Goal: Information Seeking & Learning: Understand process/instructions

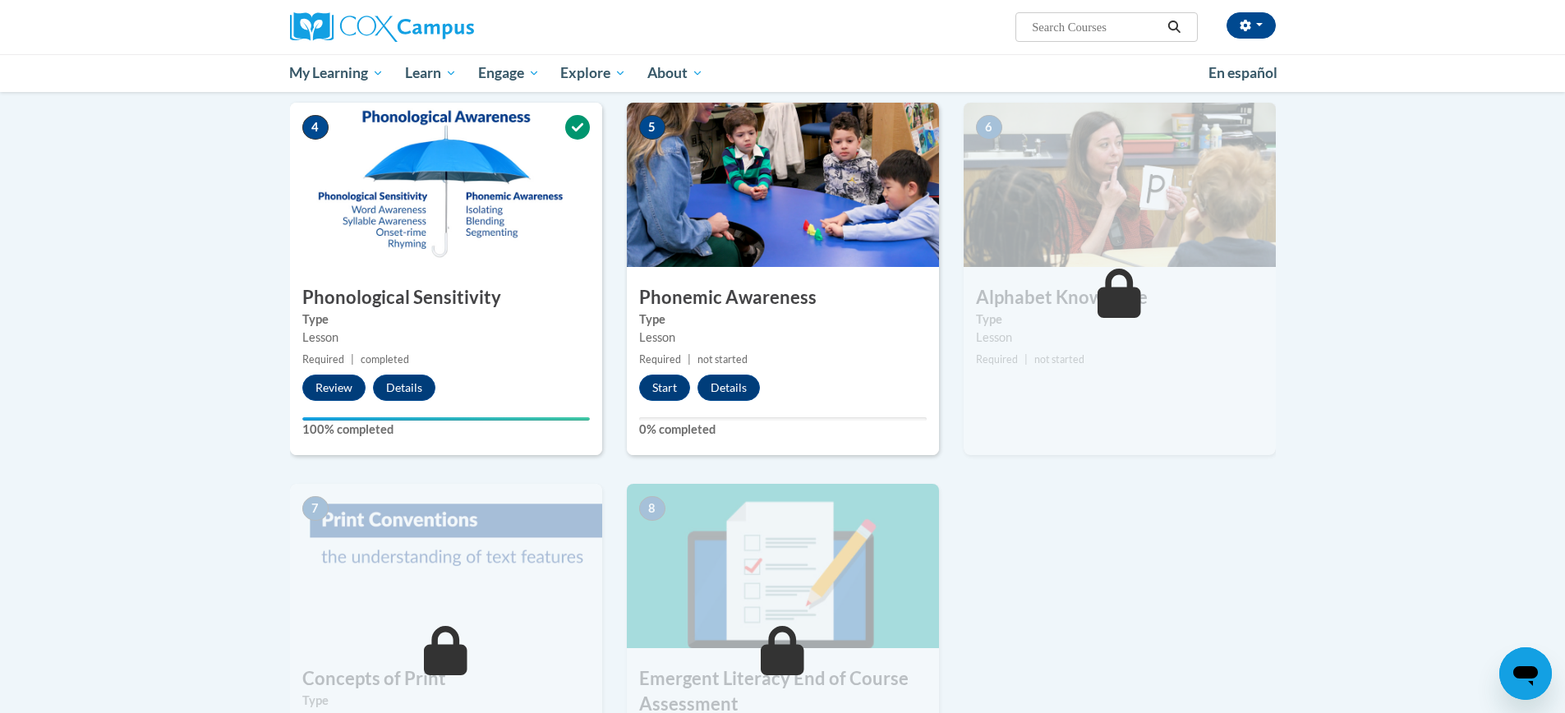
scroll to position [729, 0]
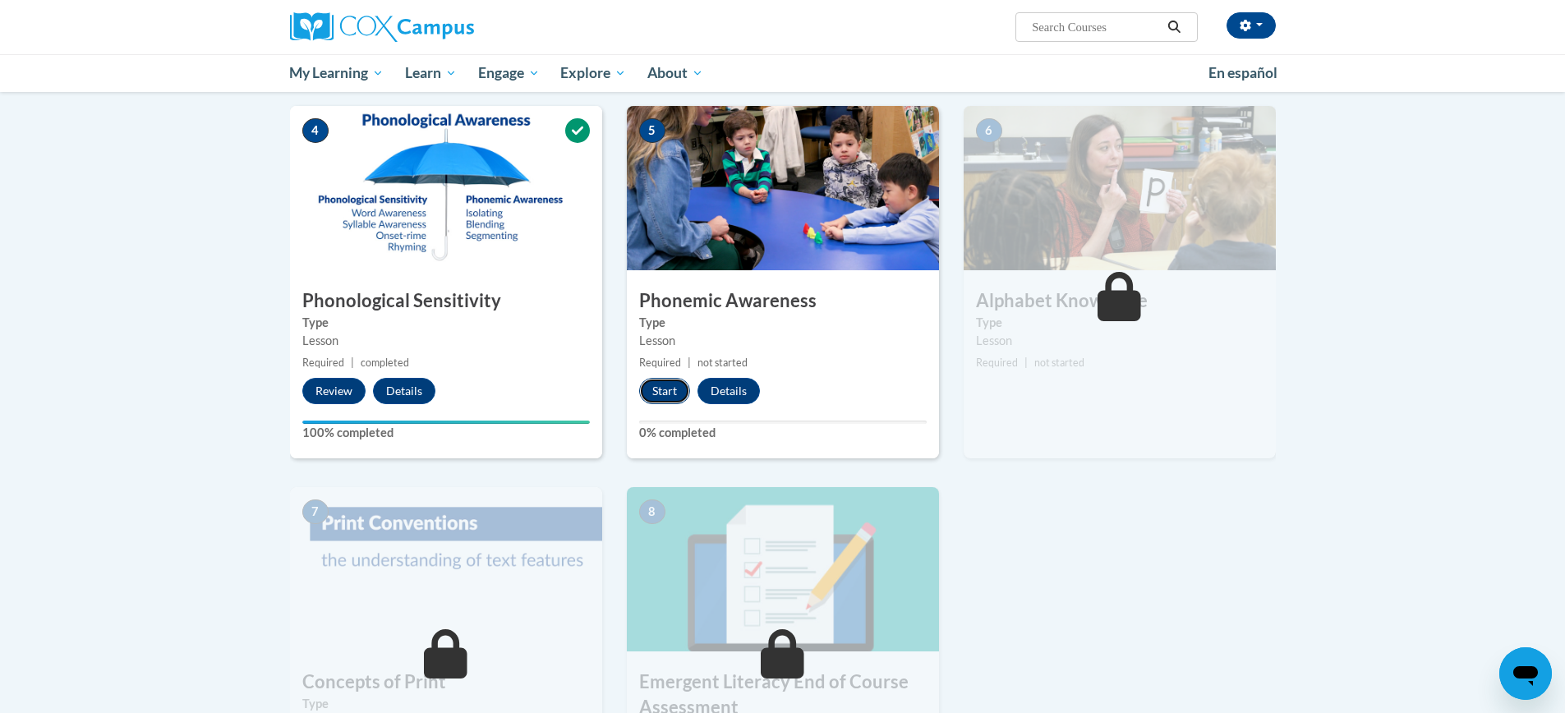
click at [670, 389] on button "Start" at bounding box center [664, 391] width 51 height 26
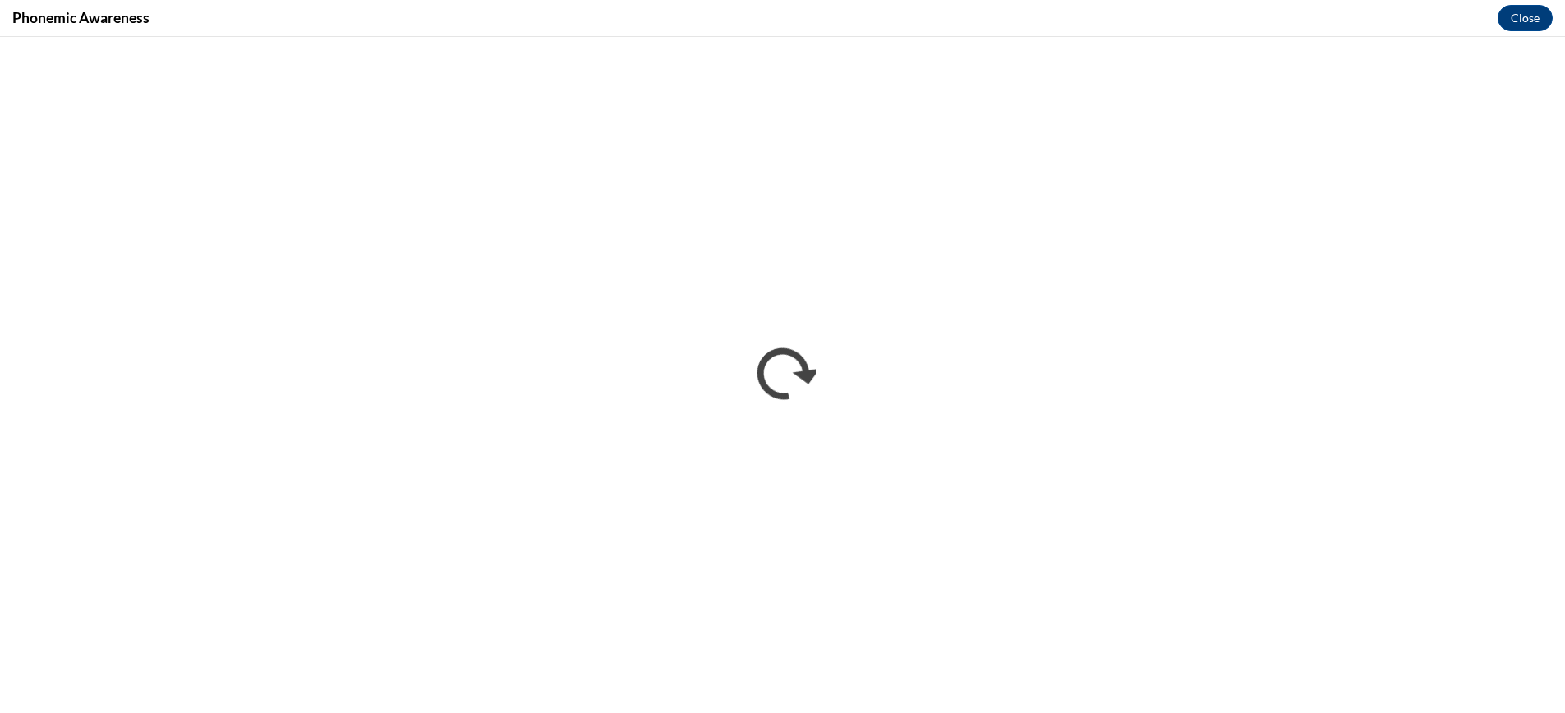
scroll to position [0, 0]
